Goal: Information Seeking & Learning: Understand process/instructions

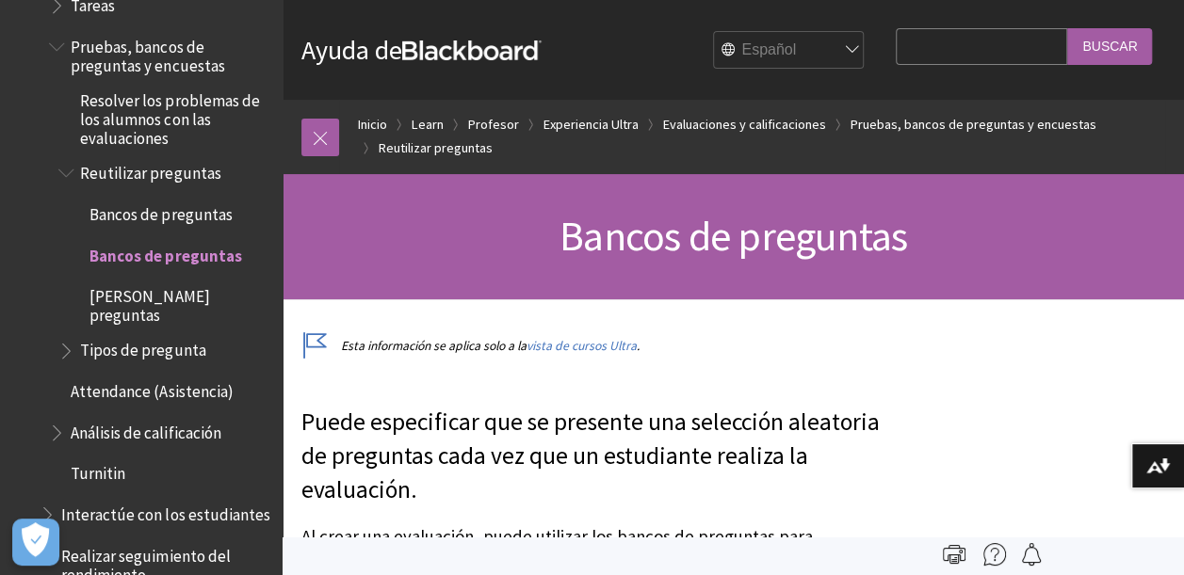
scroll to position [2704, 0]
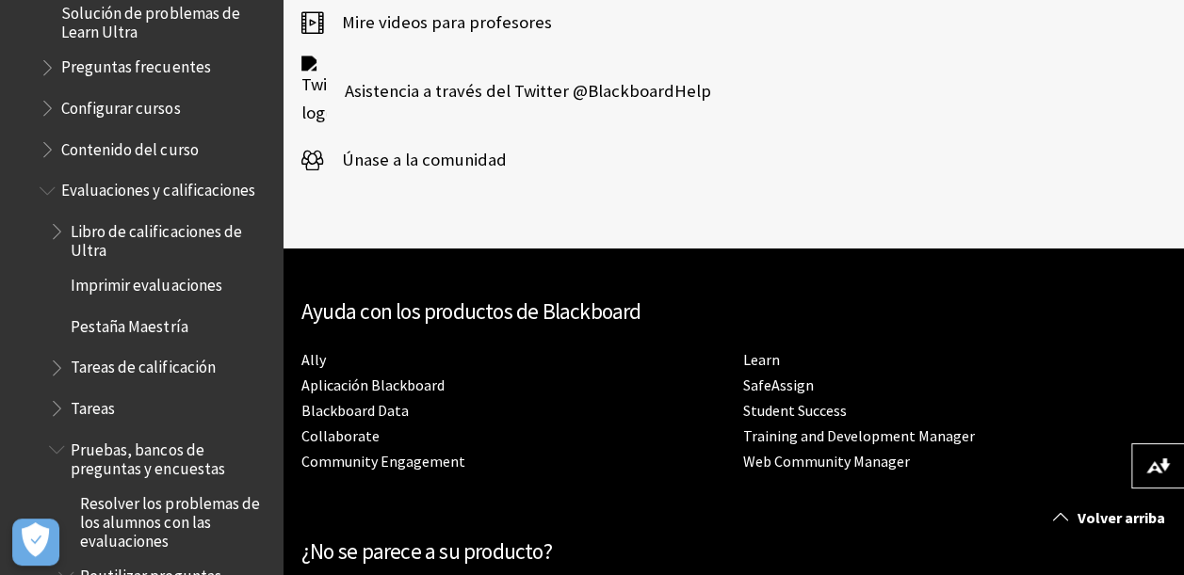
scroll to position [2274, 0]
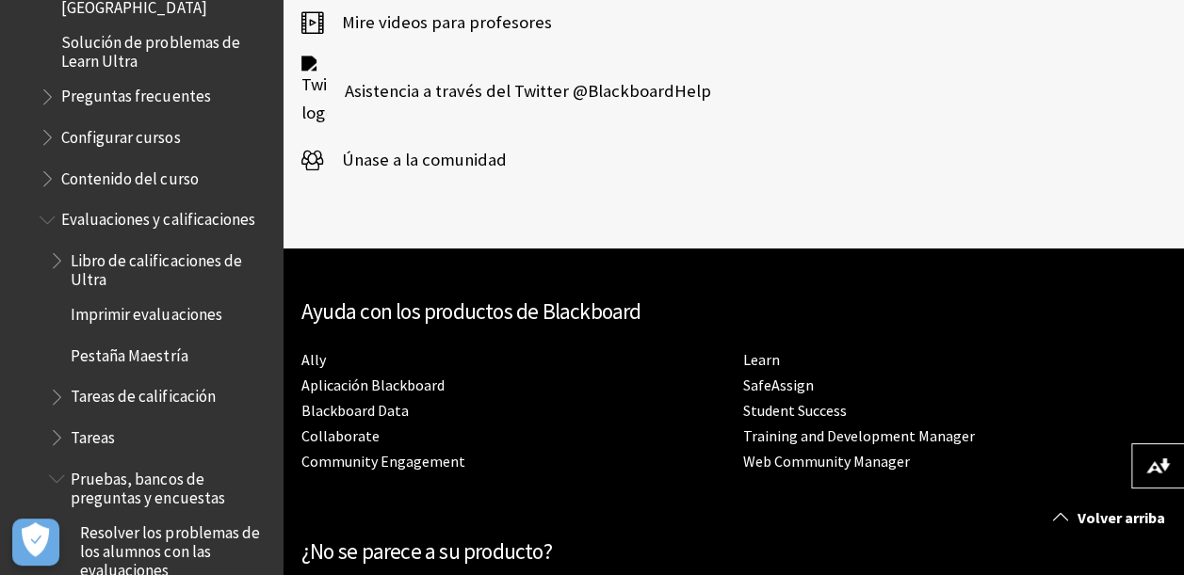
click at [46, 245] on ul "Libro de calificaciones de Ultra Imprimir evaluaciones Pestaña Maestría Tareas …" at bounding box center [156, 583] width 232 height 677
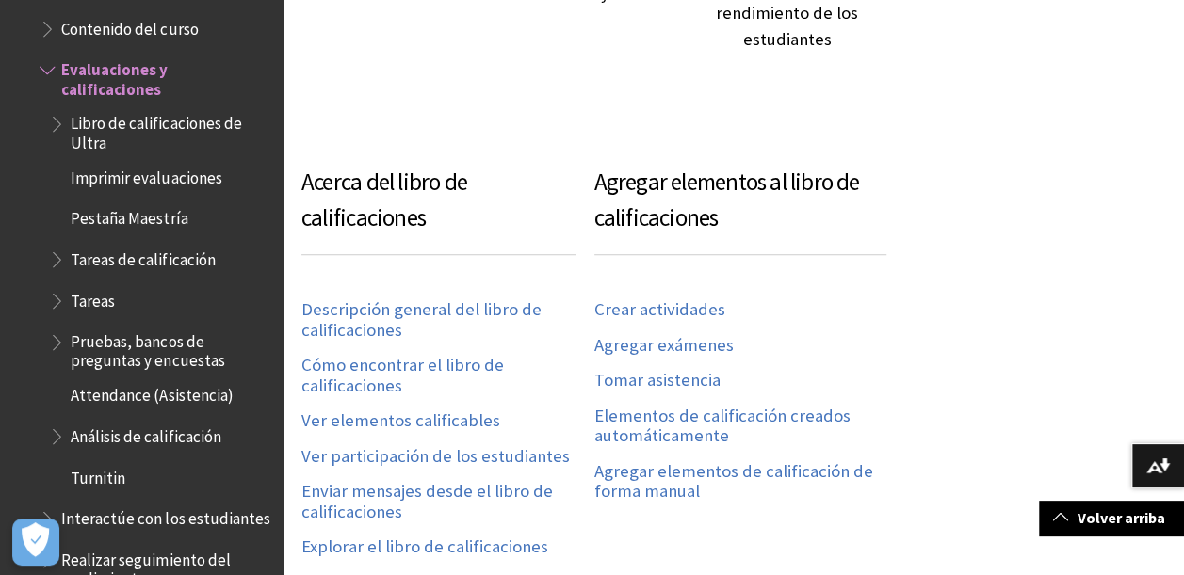
scroll to position [942, 0]
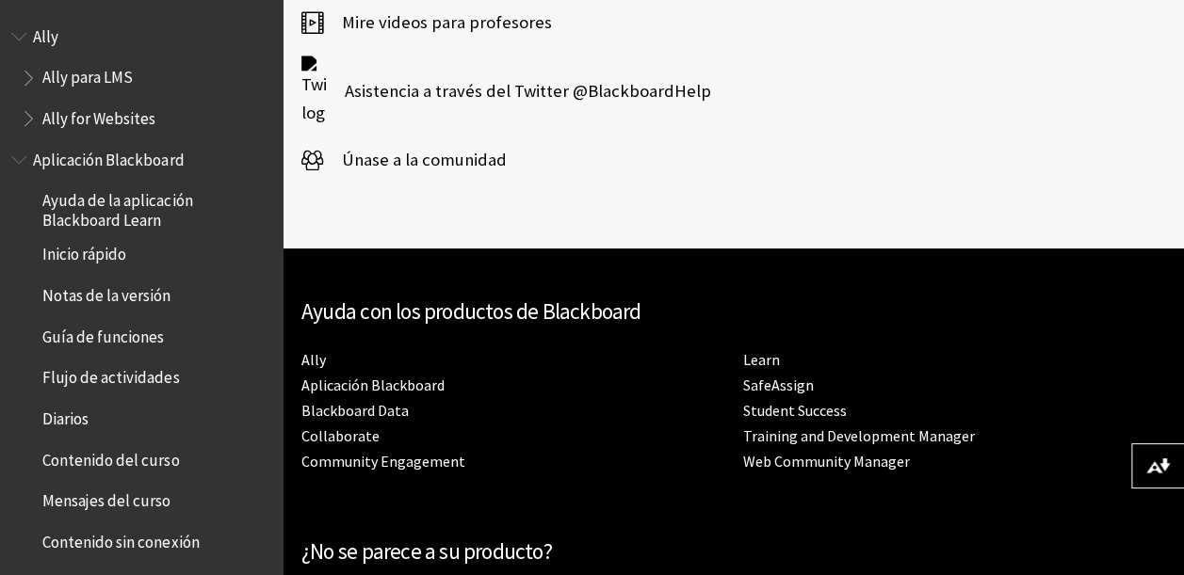
scroll to position [2933, 0]
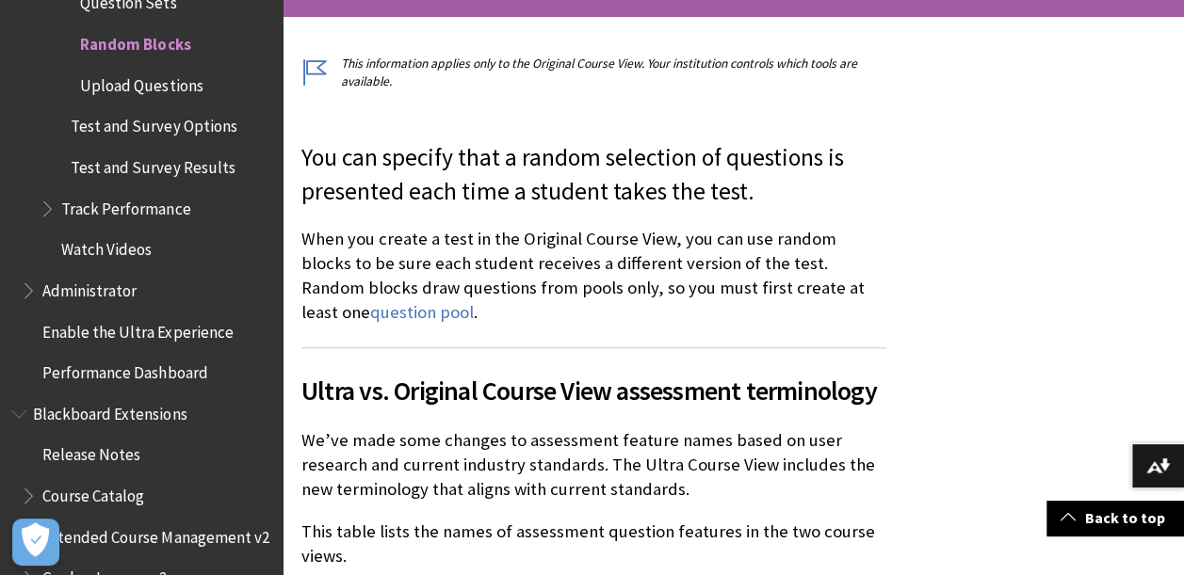
scroll to position [471, 0]
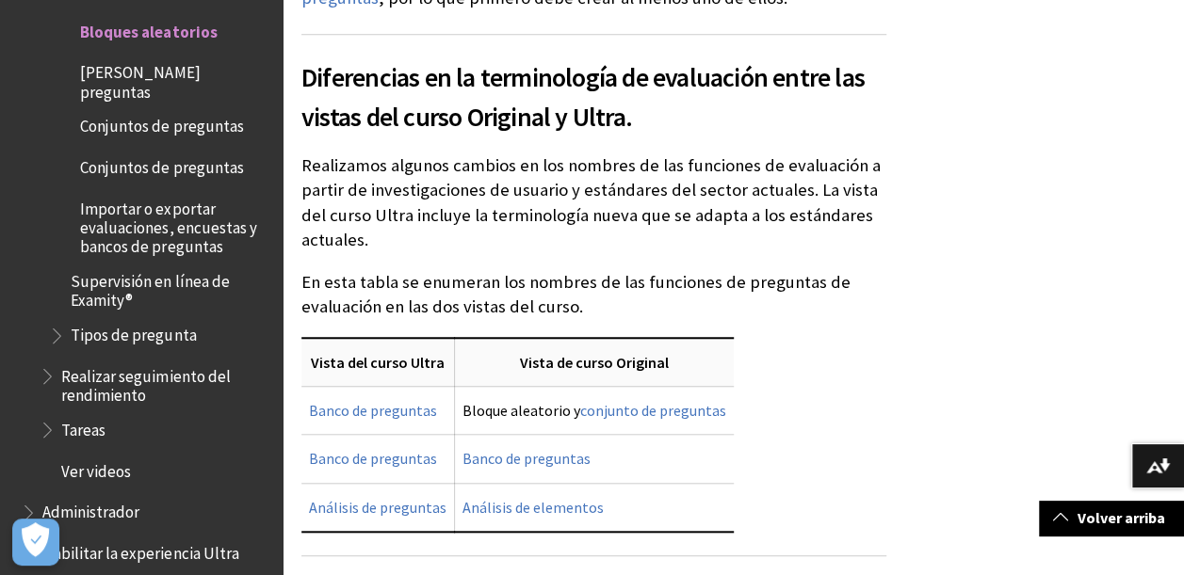
scroll to position [659, 0]
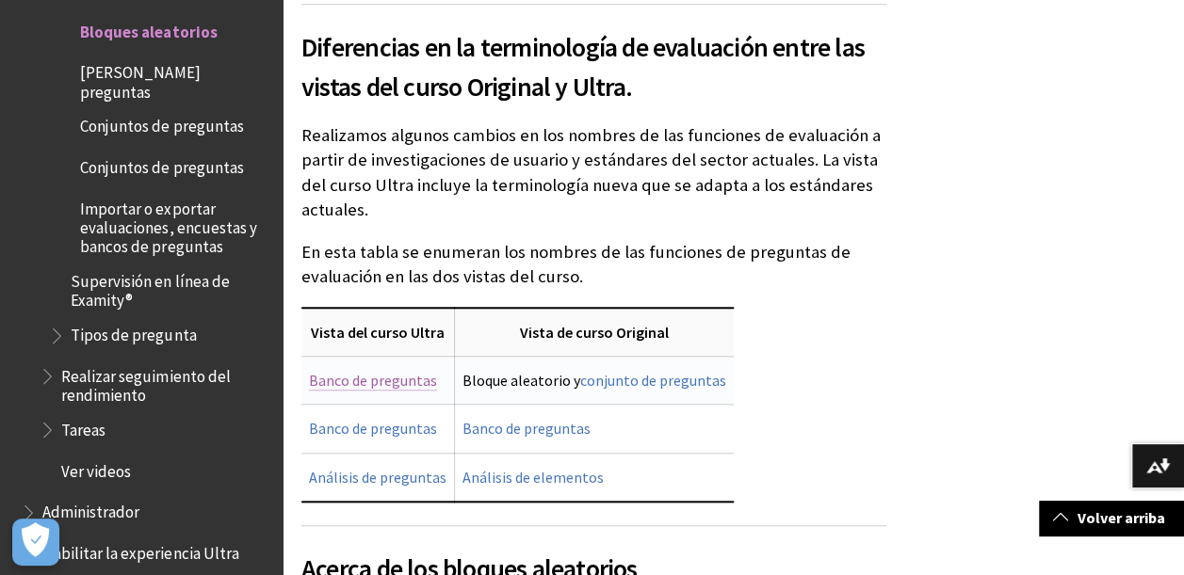
click at [379, 377] on link "Banco de preguntas" at bounding box center [373, 381] width 128 height 20
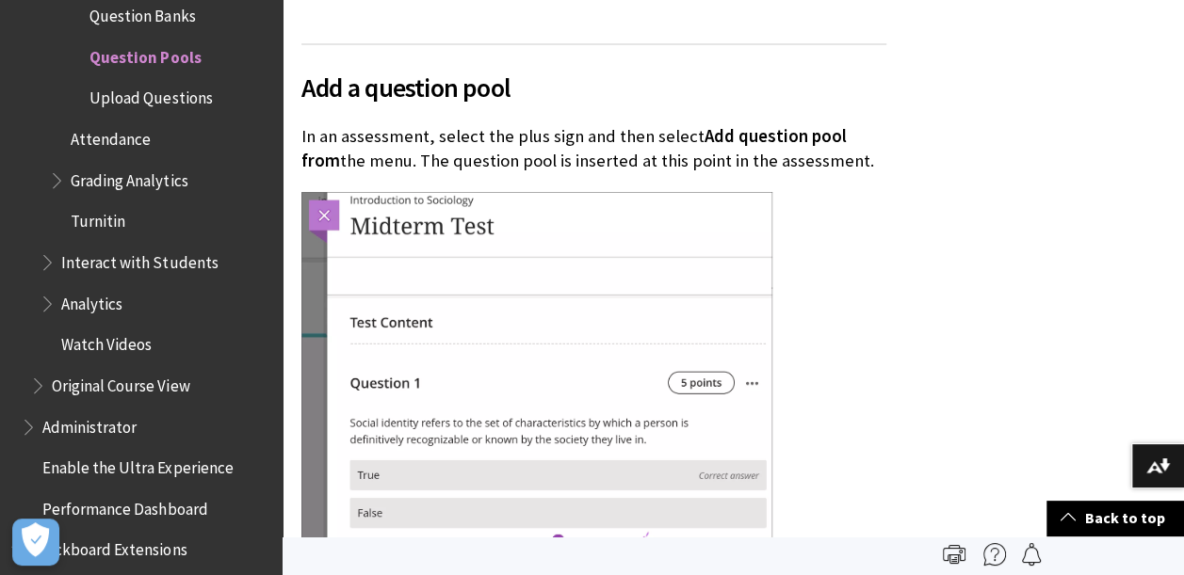
scroll to position [1695, 0]
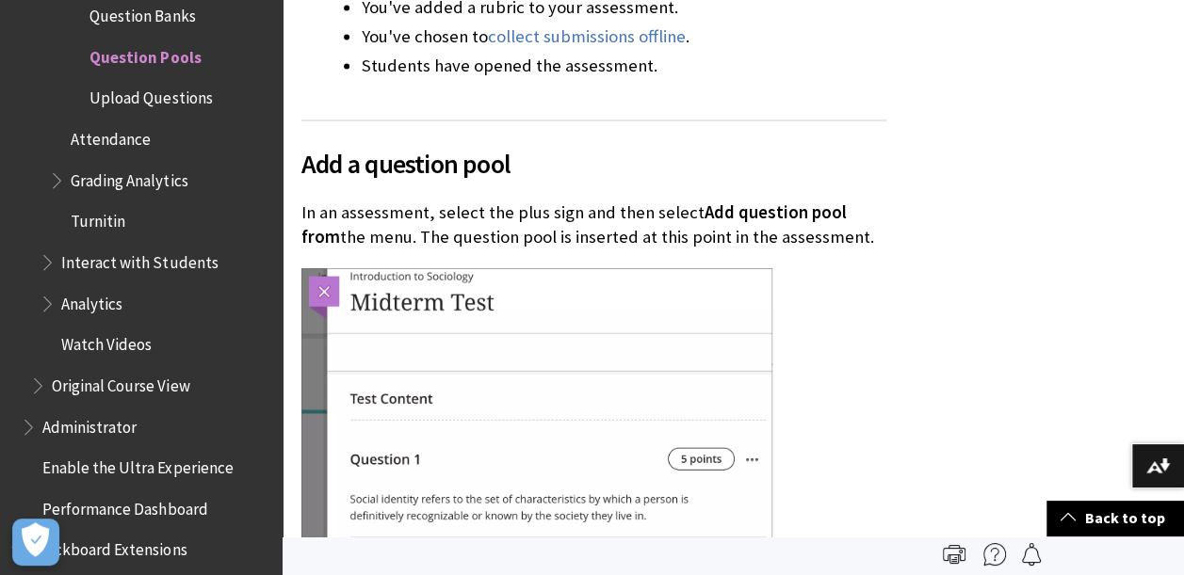
drag, startPoint x: 785, startPoint y: 122, endPoint x: 768, endPoint y: 175, distance: 55.4
click at [768, 177] on span "Add a question pool" at bounding box center [593, 163] width 585 height 40
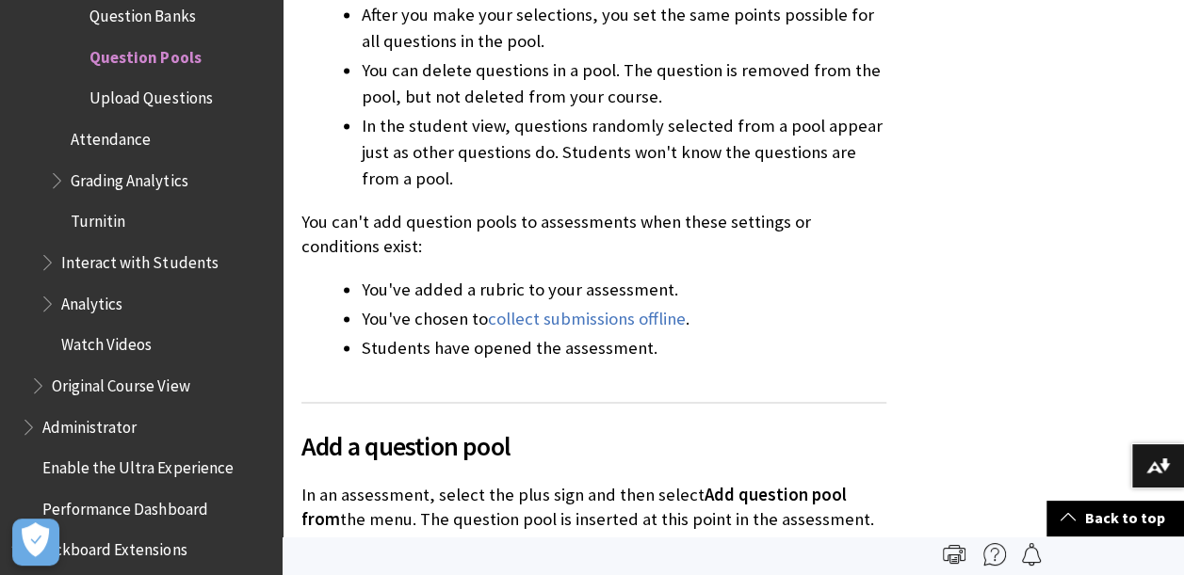
scroll to position [1130, 0]
